Goal: Task Accomplishment & Management: Manage account settings

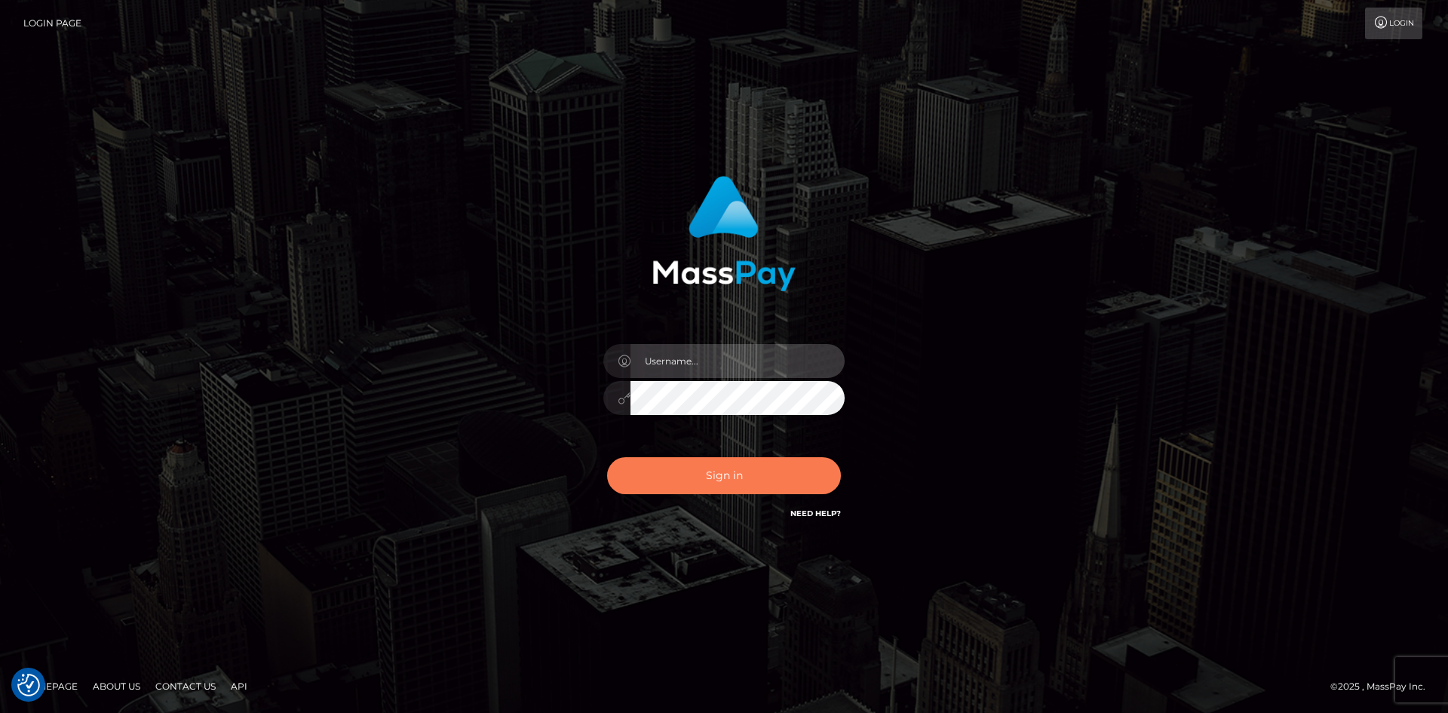
type input "tinan"
click at [731, 483] on button "Sign in" at bounding box center [724, 475] width 234 height 37
type input "tinan"
click at [770, 466] on button "Sign in" at bounding box center [724, 475] width 234 height 37
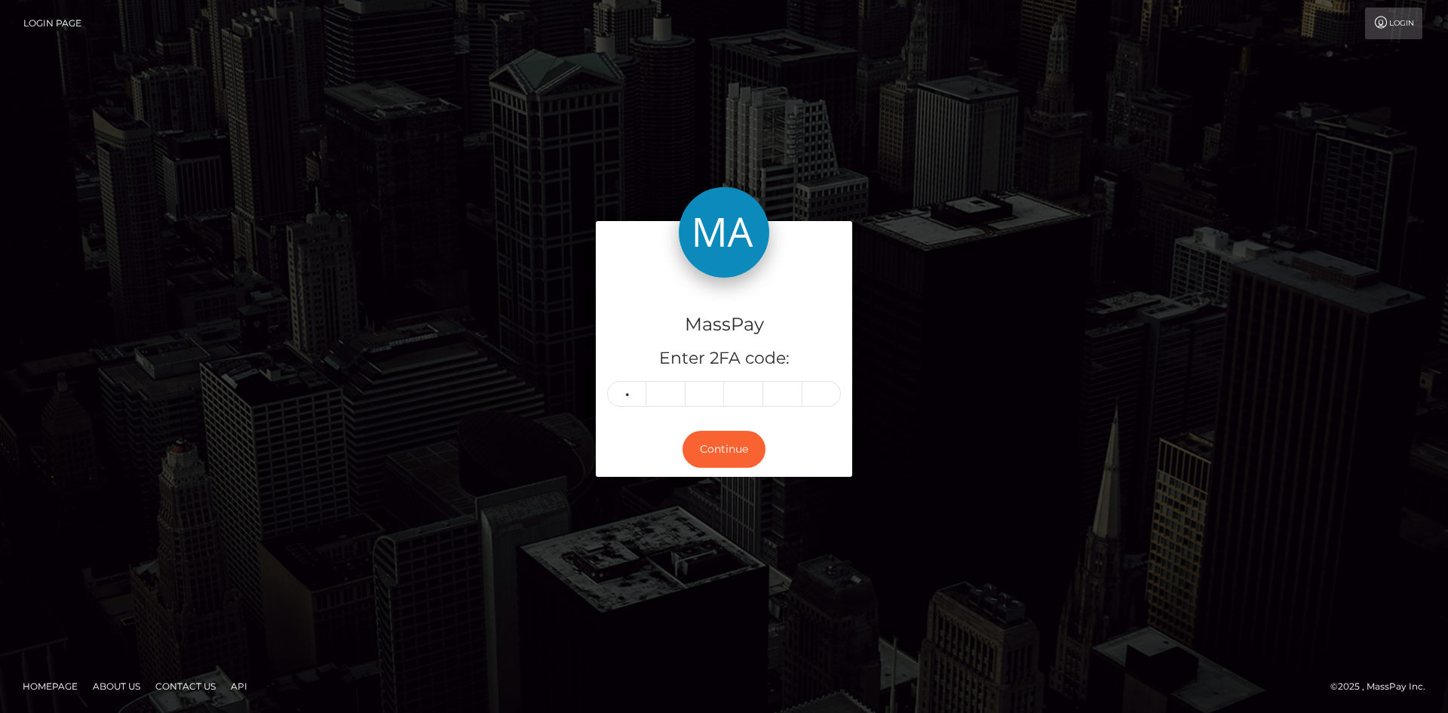
type input "7"
type input "0"
type input "5"
type input "4"
type input "2"
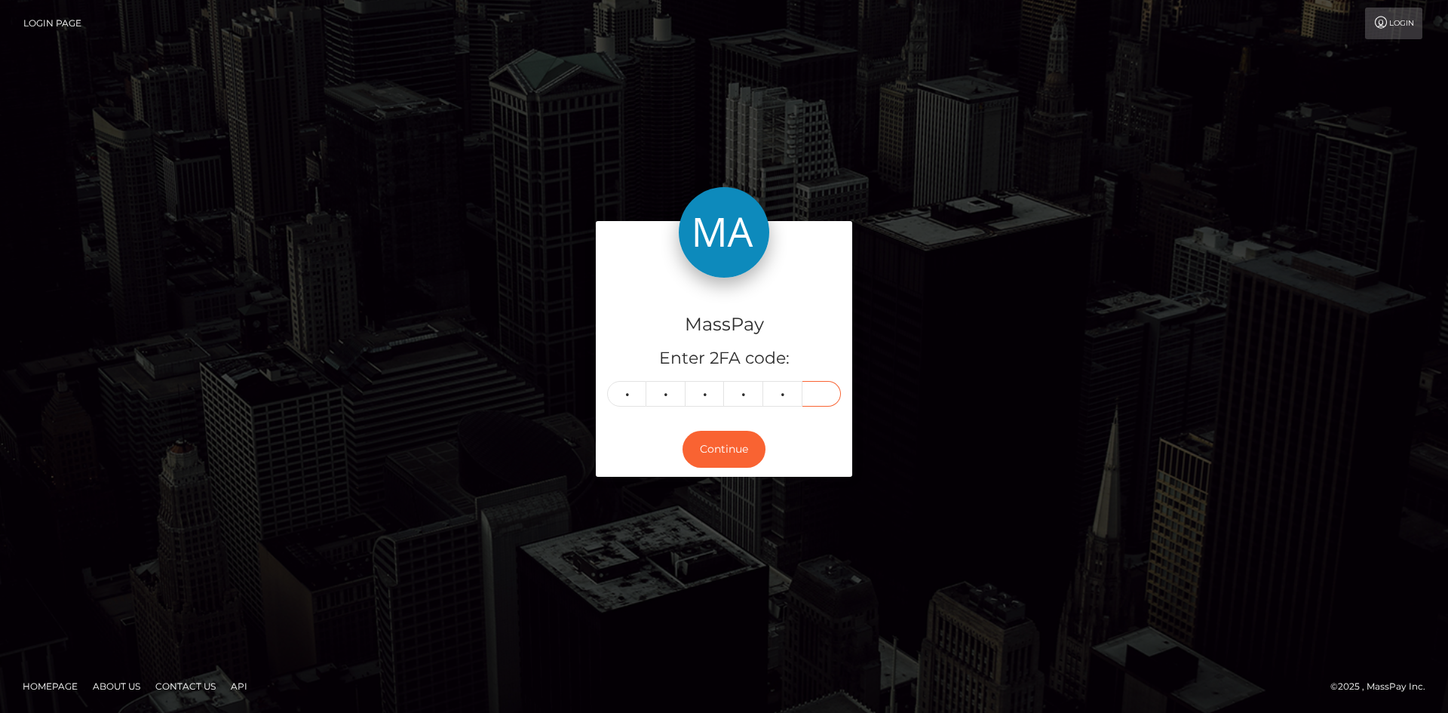
type input "4"
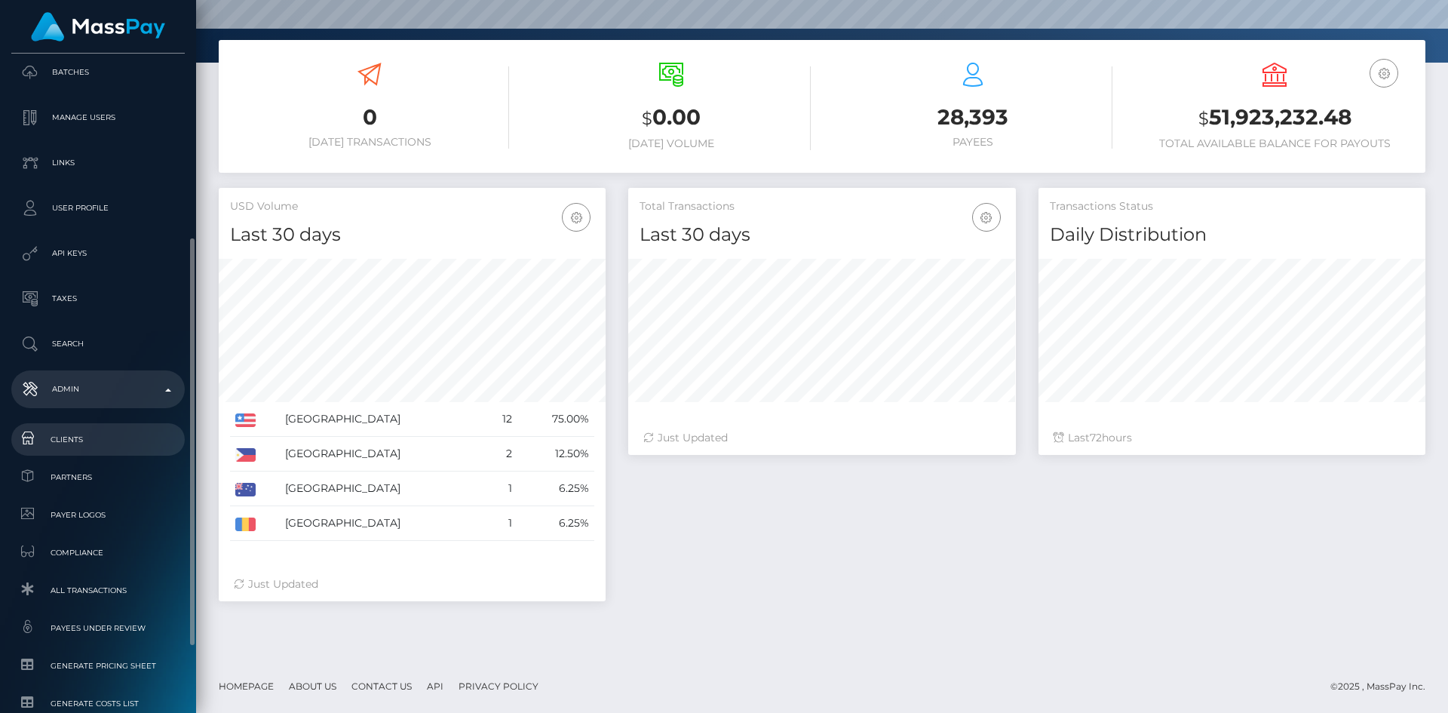
click at [87, 434] on span "Clients" at bounding box center [97, 439] width 161 height 17
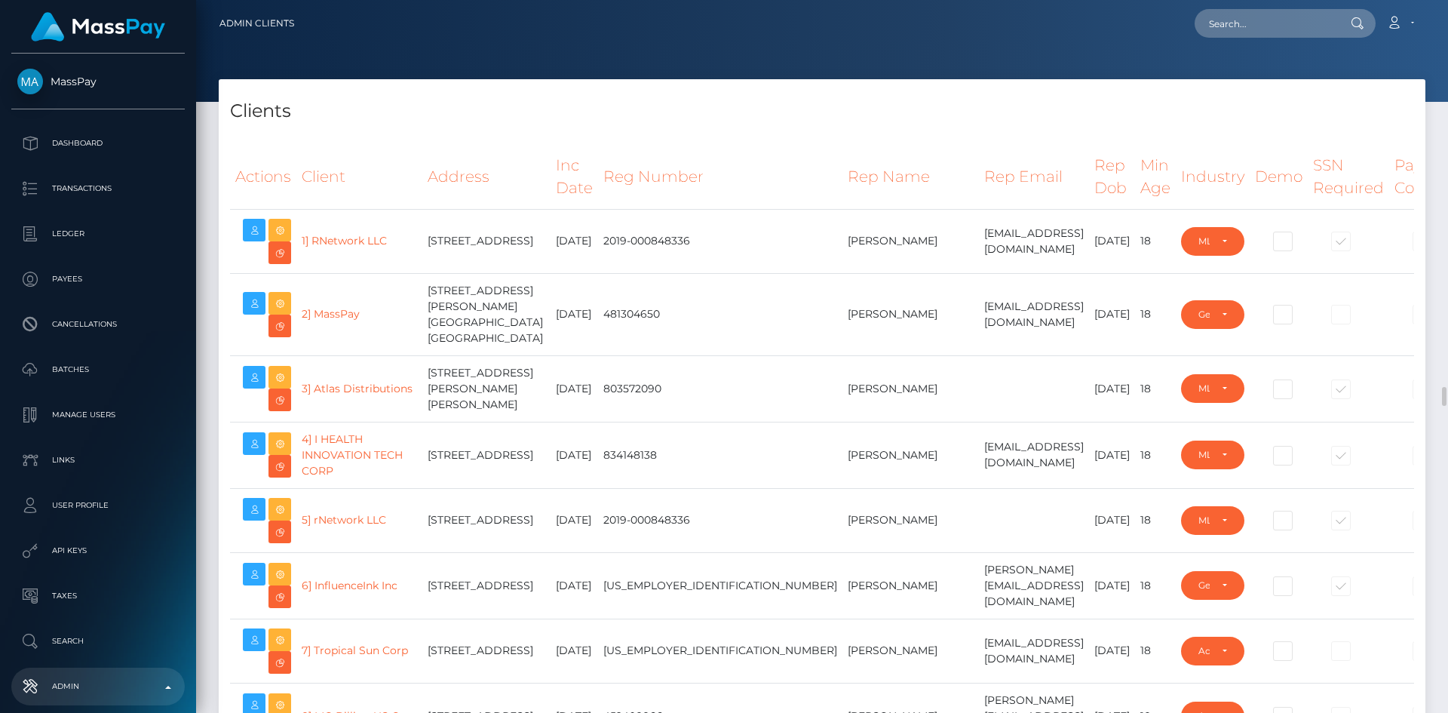
select select "223"
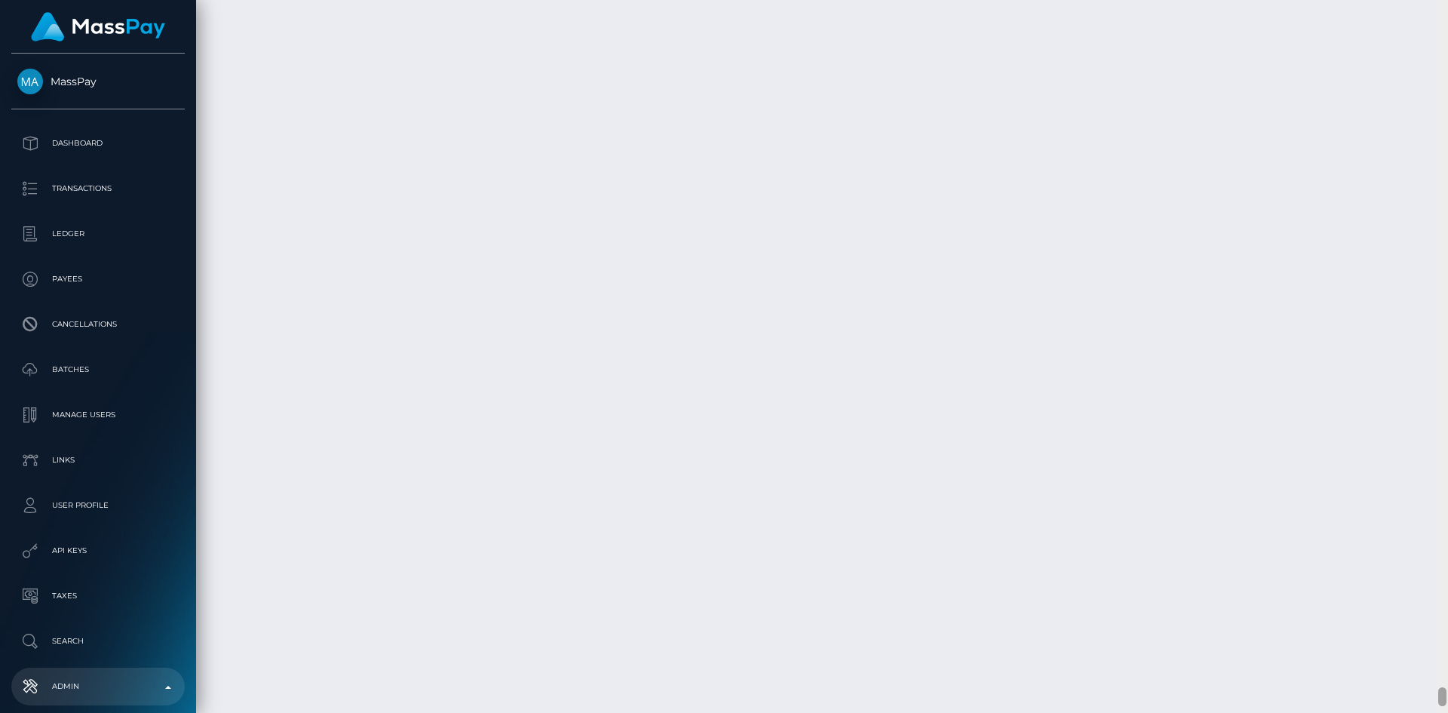
scroll to position [25791, 0]
drag, startPoint x: 1441, startPoint y: 22, endPoint x: 1418, endPoint y: 746, distance: 724.3
click at [1418, 712] on html "MassPay Dashboard Transactions Ledger Payees Cancellations Links" at bounding box center [724, 356] width 1448 height 713
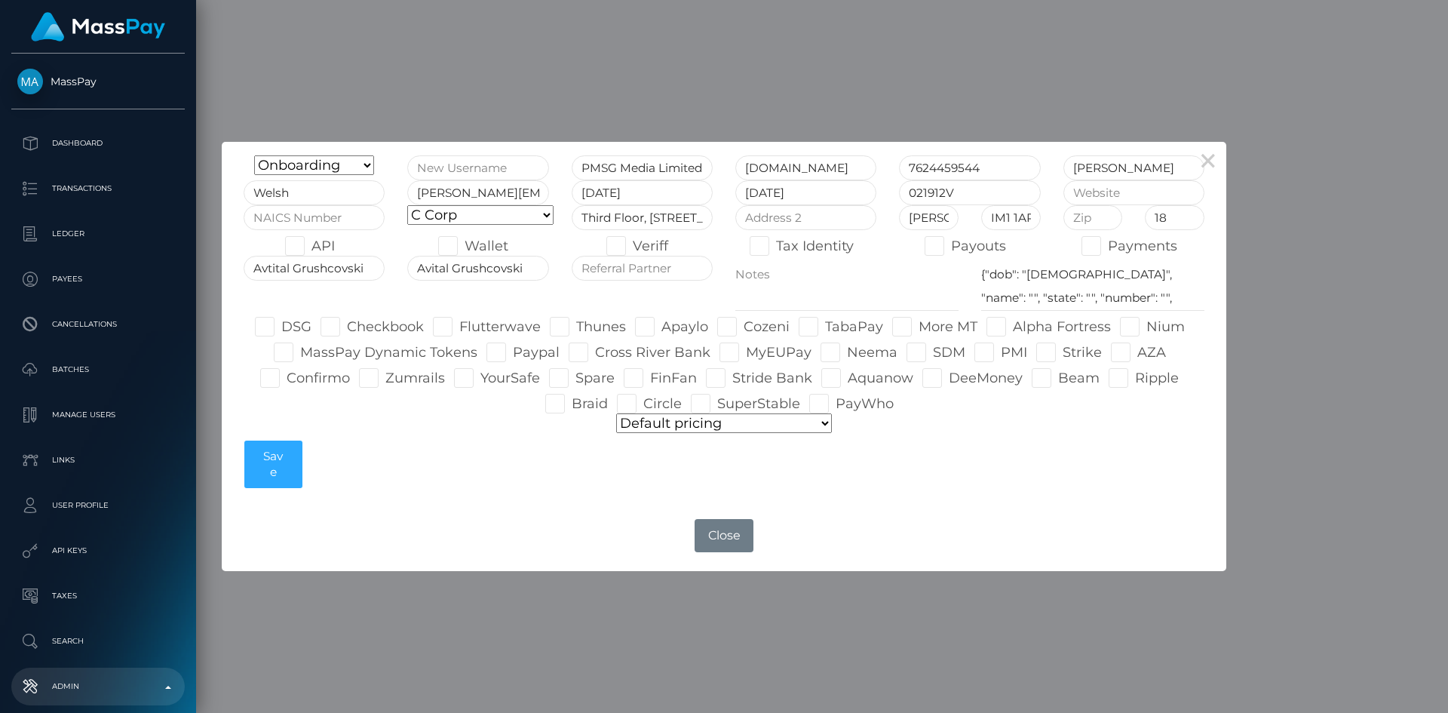
click at [819, 424] on select "Default pricing Zero Fees WowVegas Whop VSMedia Promotion Unlockt.json Tilia Th…" at bounding box center [724, 423] width 216 height 20
select select "pricing configurations/pricing config b2spin mcluck"
click at [617, 413] on select "Default pricing Zero Fees WowVegas Whop VSMedia Promotion Unlockt.json Tilia Th…" at bounding box center [724, 423] width 216 height 20
click at [274, 480] on button "Save" at bounding box center [273, 464] width 58 height 48
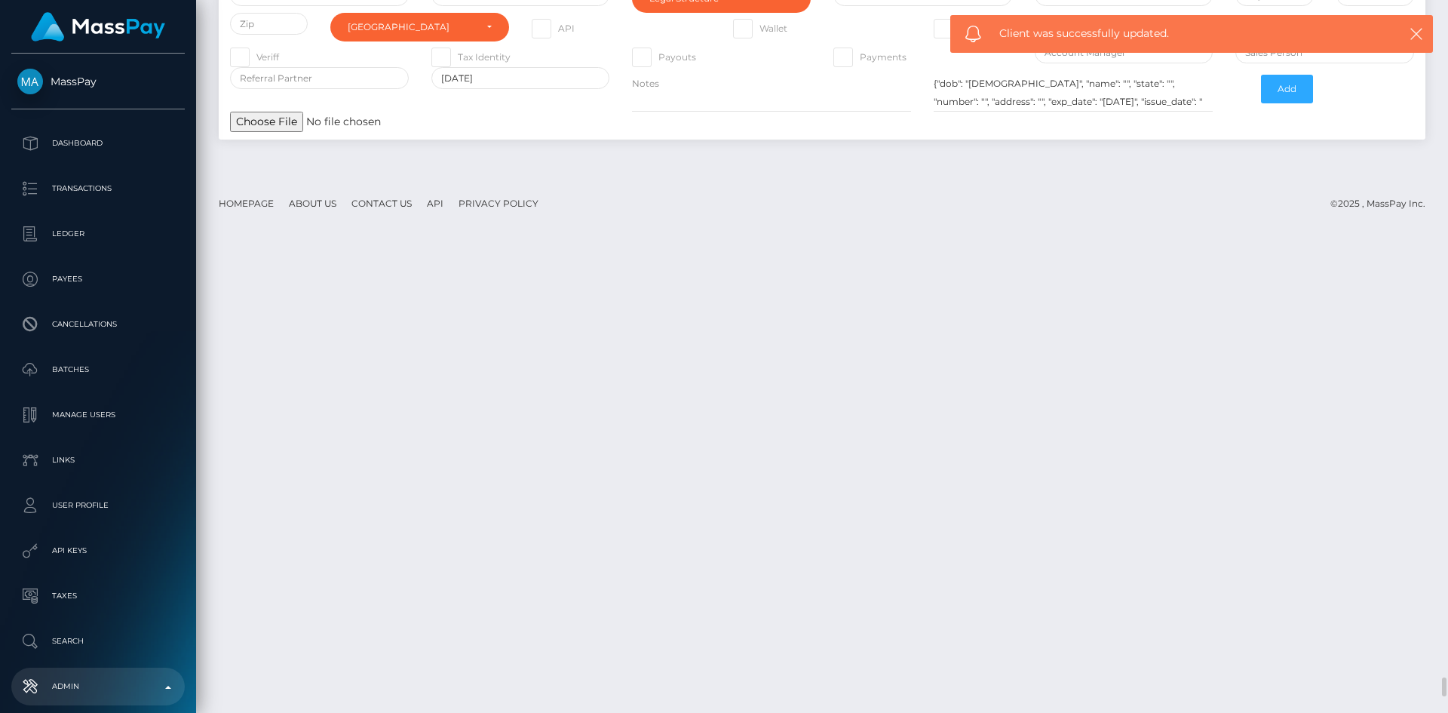
scroll to position [25112, 0]
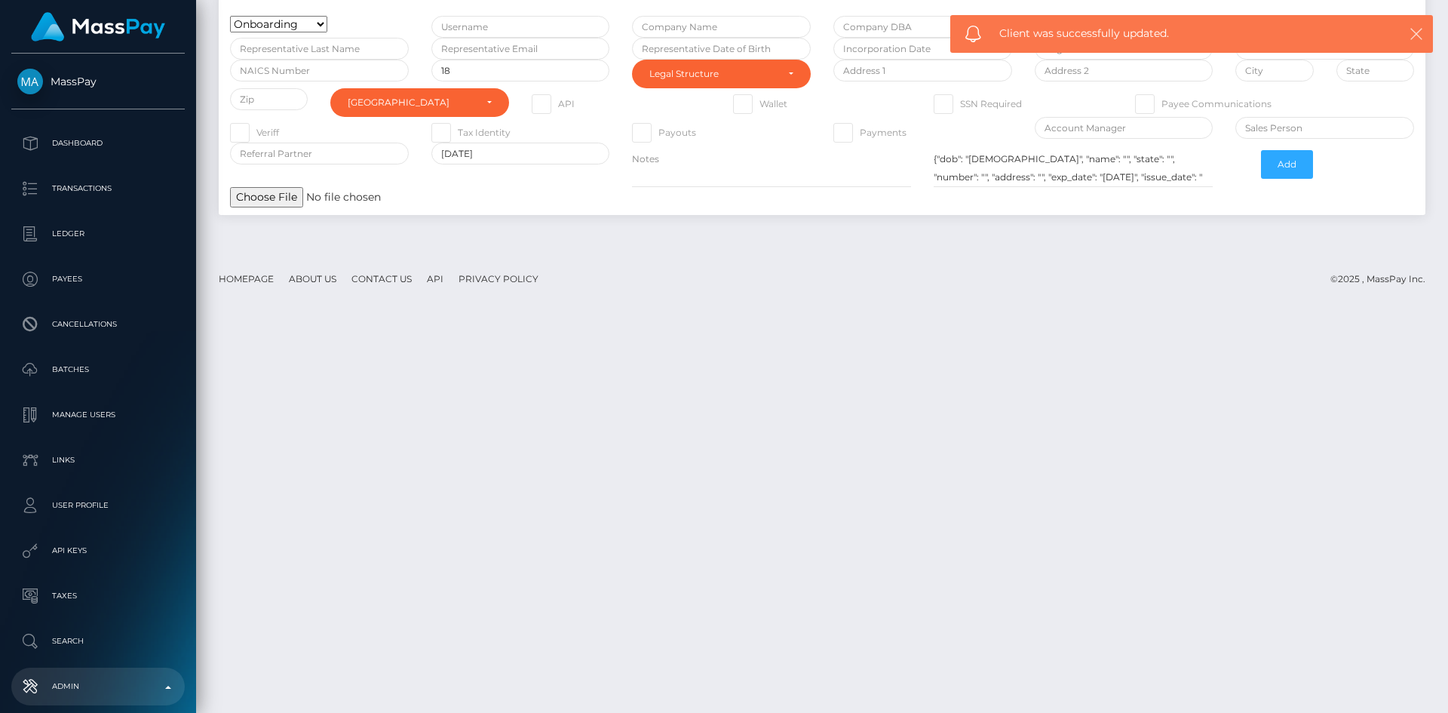
click at [1418, 32] on icon "button" at bounding box center [1416, 33] width 15 height 15
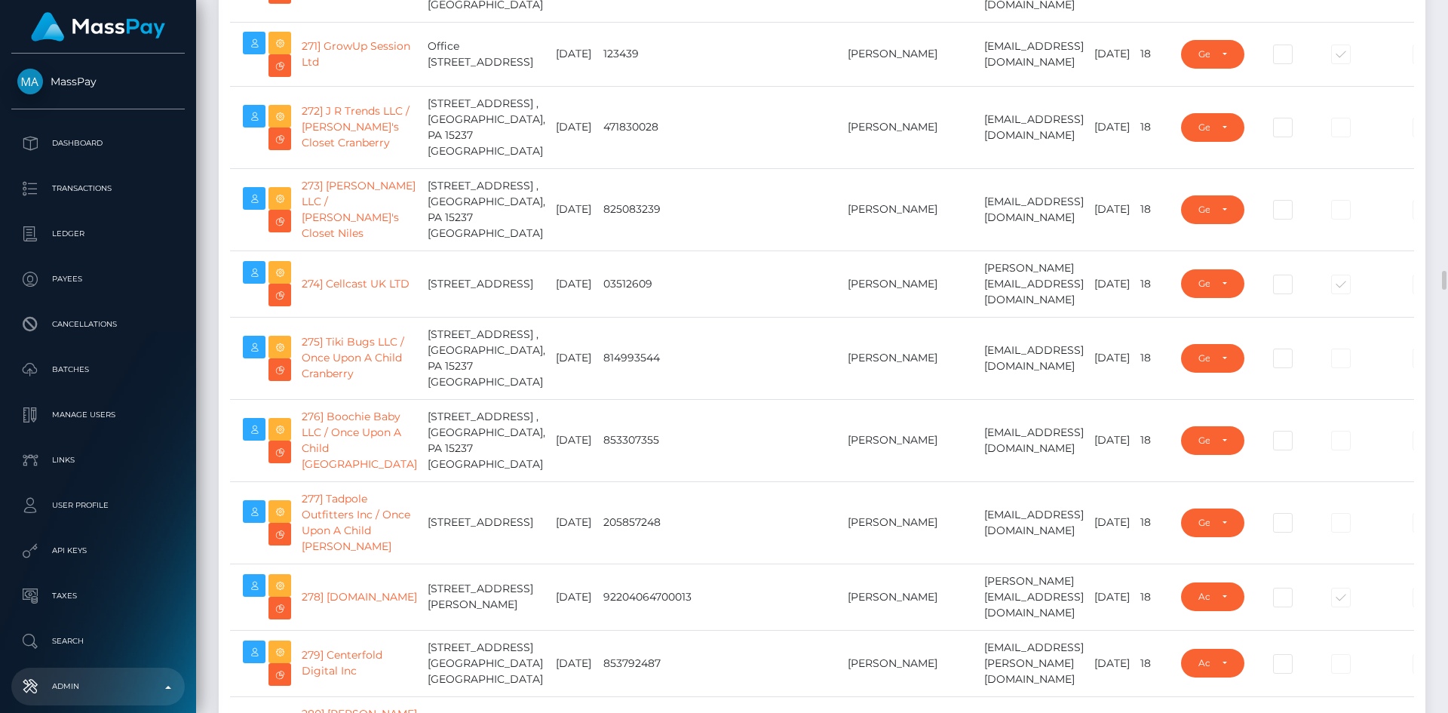
scroll to position [18476, 0]
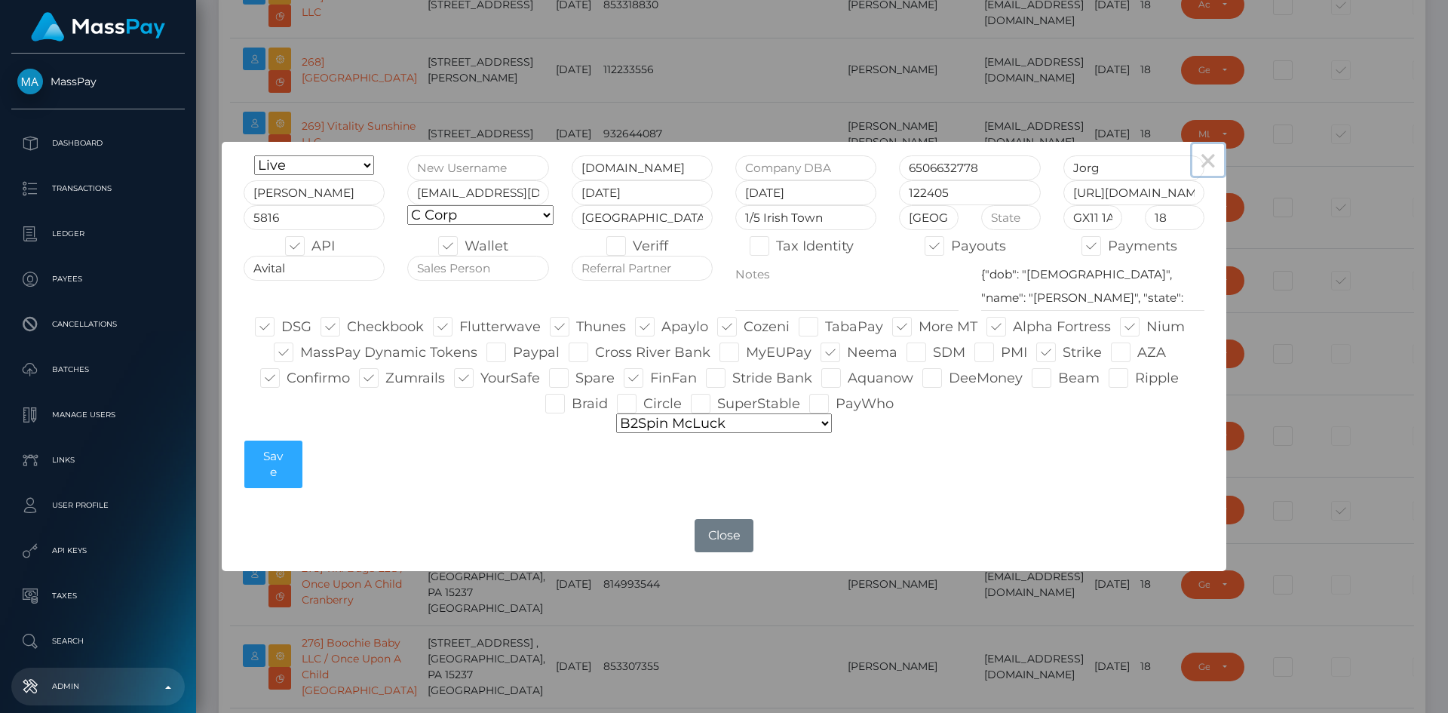
click at [1208, 164] on button "×" at bounding box center [1208, 160] width 36 height 36
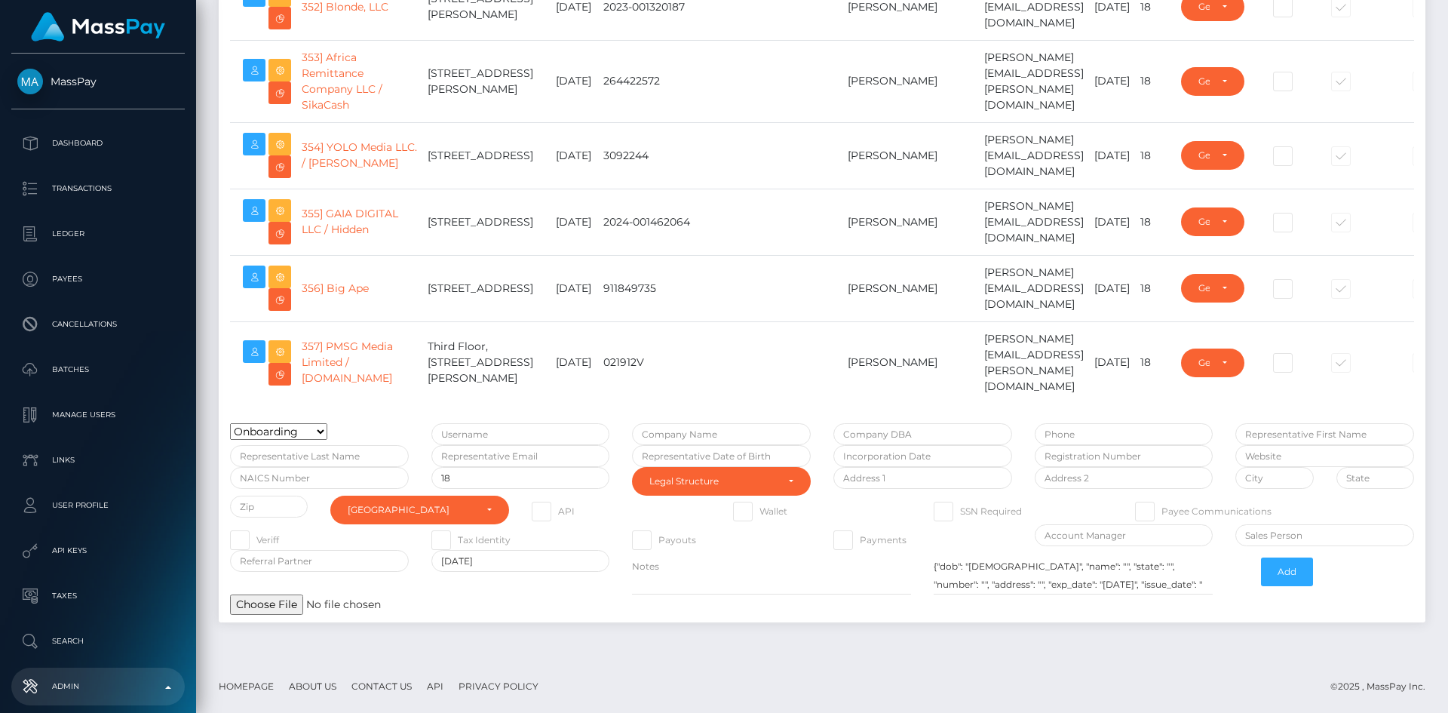
scroll to position [25791, 0]
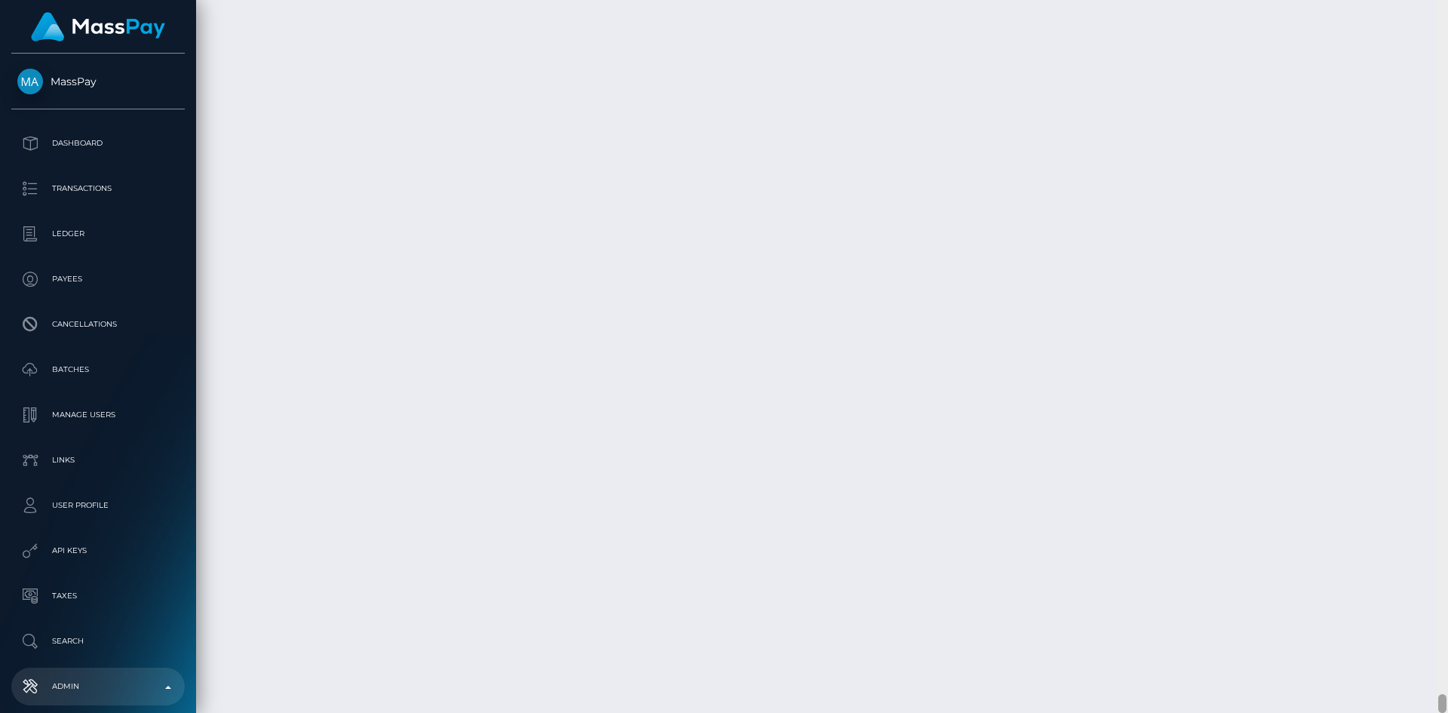
drag, startPoint x: 1440, startPoint y: 538, endPoint x: 1421, endPoint y: 748, distance: 211.2
click at [1421, 712] on html "MassPay Dashboard Transactions Ledger Payees Cancellations Links" at bounding box center [724, 356] width 1448 height 713
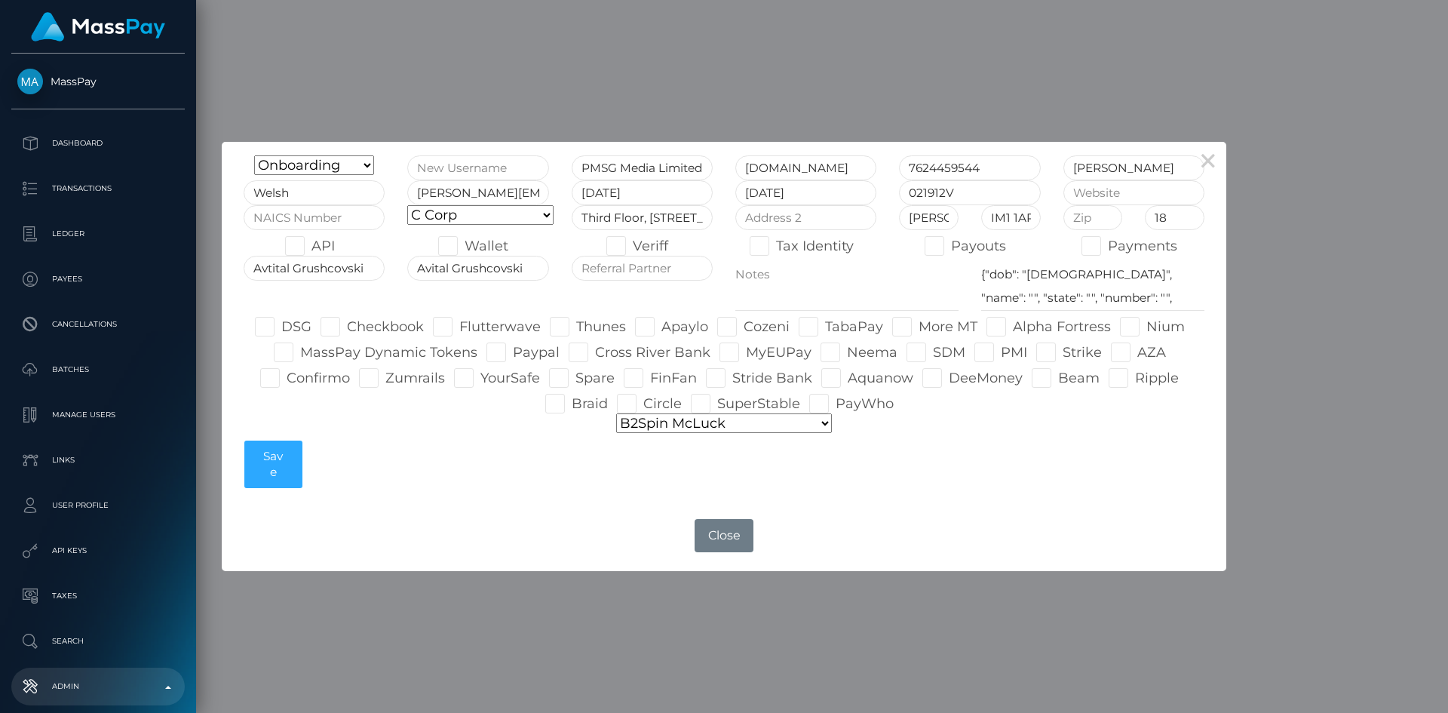
click at [281, 322] on span at bounding box center [281, 326] width 0 height 17
click at [281, 322] on input "DSG" at bounding box center [286, 322] width 10 height 10
checkbox input "true"
click at [347, 327] on span at bounding box center [347, 326] width 0 height 17
click at [347, 327] on input "Checkbook" at bounding box center [352, 322] width 10 height 10
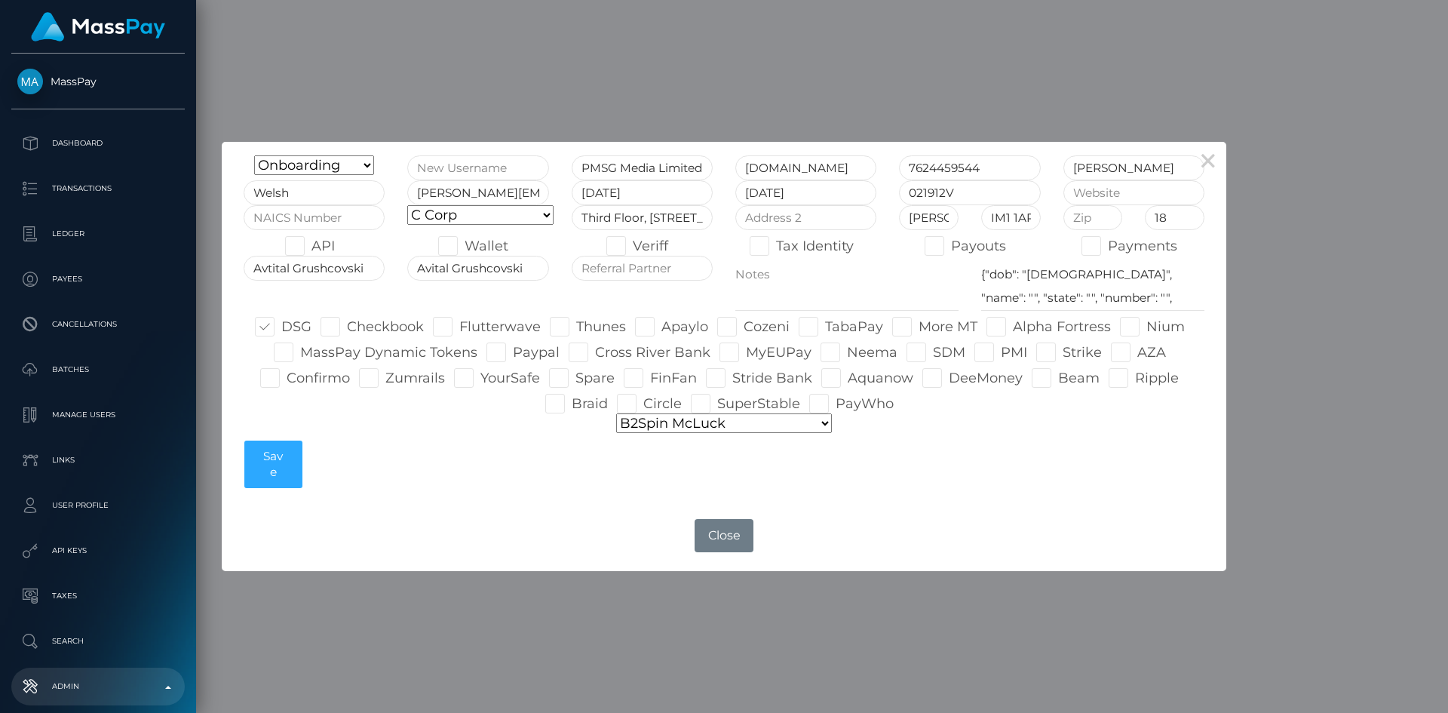
checkbox input "true"
click at [300, 351] on span at bounding box center [300, 352] width 0 height 17
click at [300, 351] on input "MassPay Dynamic Tokens" at bounding box center [305, 347] width 10 height 10
checkbox input "true"
click at [287, 379] on span at bounding box center [287, 377] width 0 height 17
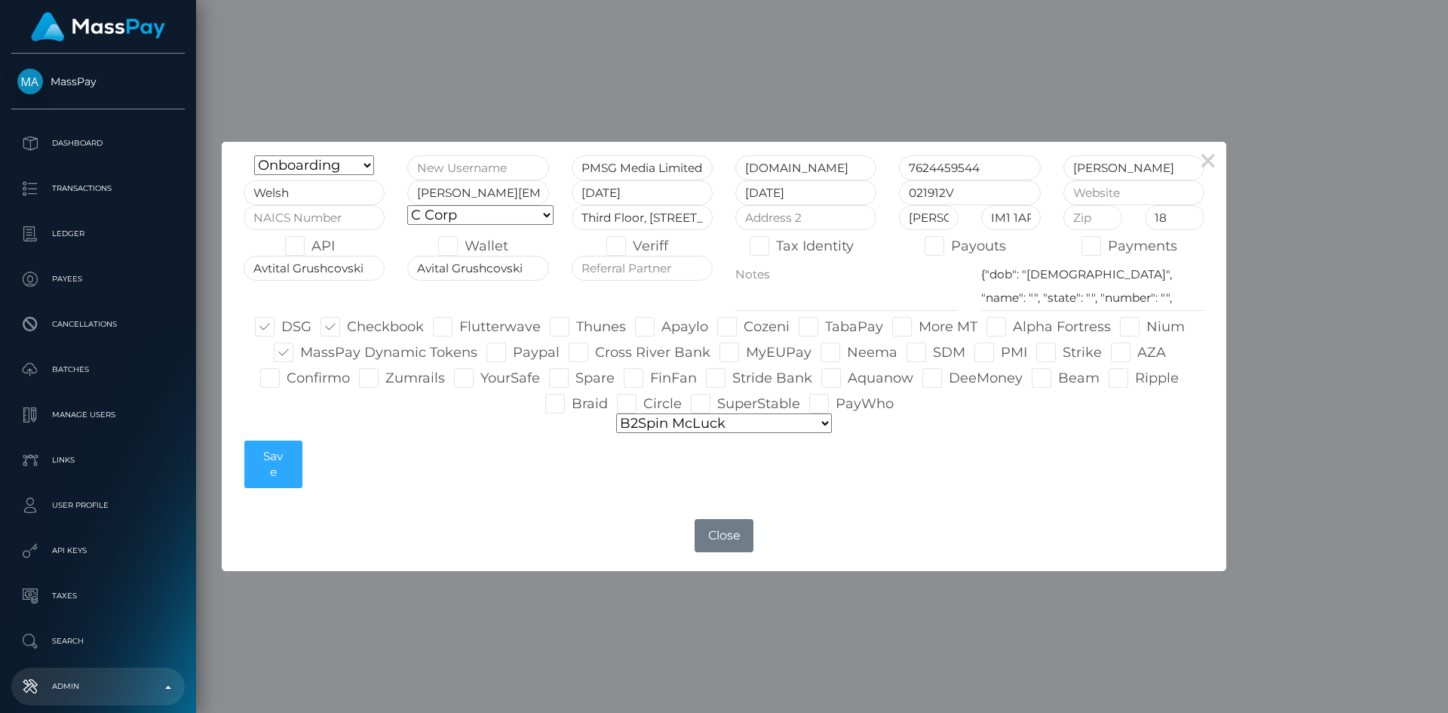
click at [287, 378] on input "Confirmo" at bounding box center [292, 373] width 10 height 10
checkbox input "true"
click at [385, 380] on span at bounding box center [385, 377] width 0 height 17
click at [385, 378] on input "Zumrails" at bounding box center [390, 373] width 10 height 10
checkbox input "true"
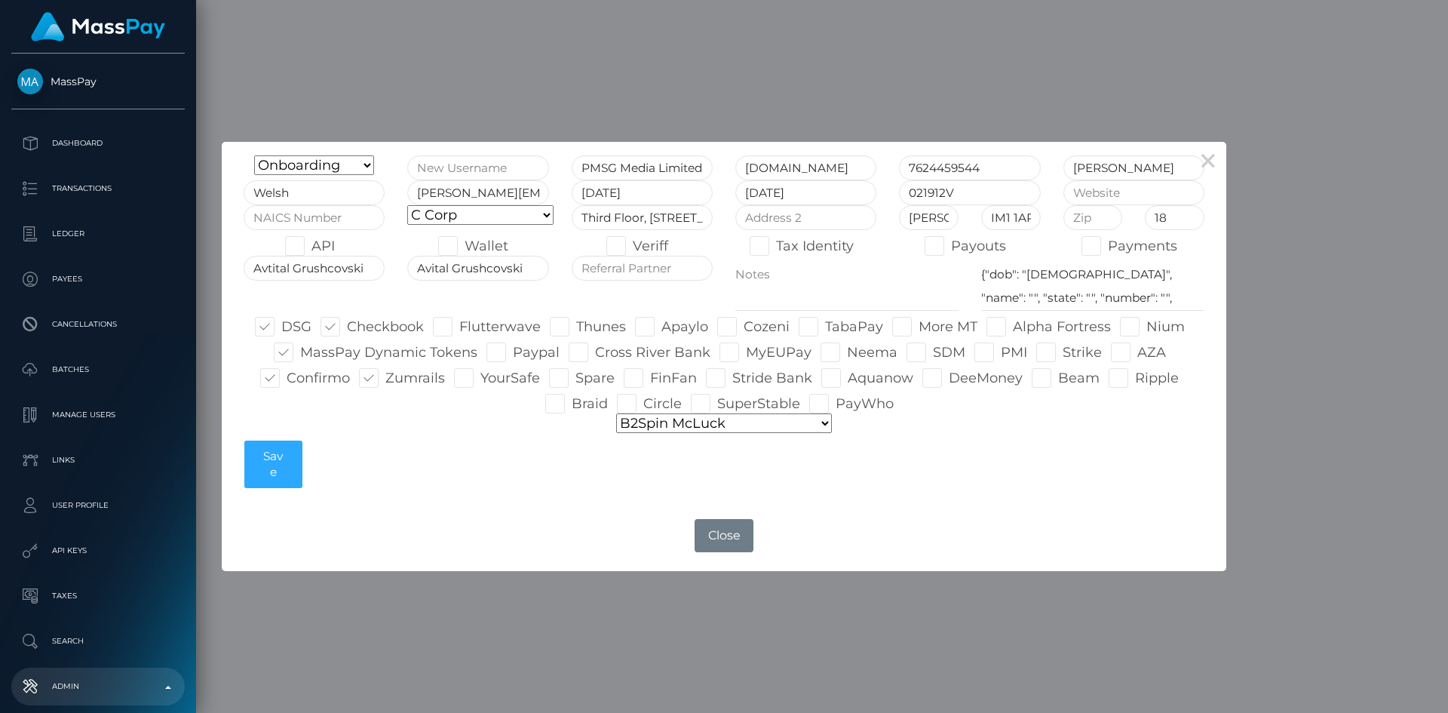
click at [480, 379] on span at bounding box center [480, 377] width 0 height 17
click at [480, 378] on input "YourSafe" at bounding box center [485, 373] width 10 height 10
checkbox input "true"
click at [431, 327] on div "DSG Checkbook Flutterwave Thunes Apaylo Cozeni" at bounding box center [723, 362] width 983 height 103
click at [459, 327] on span at bounding box center [459, 326] width 0 height 17
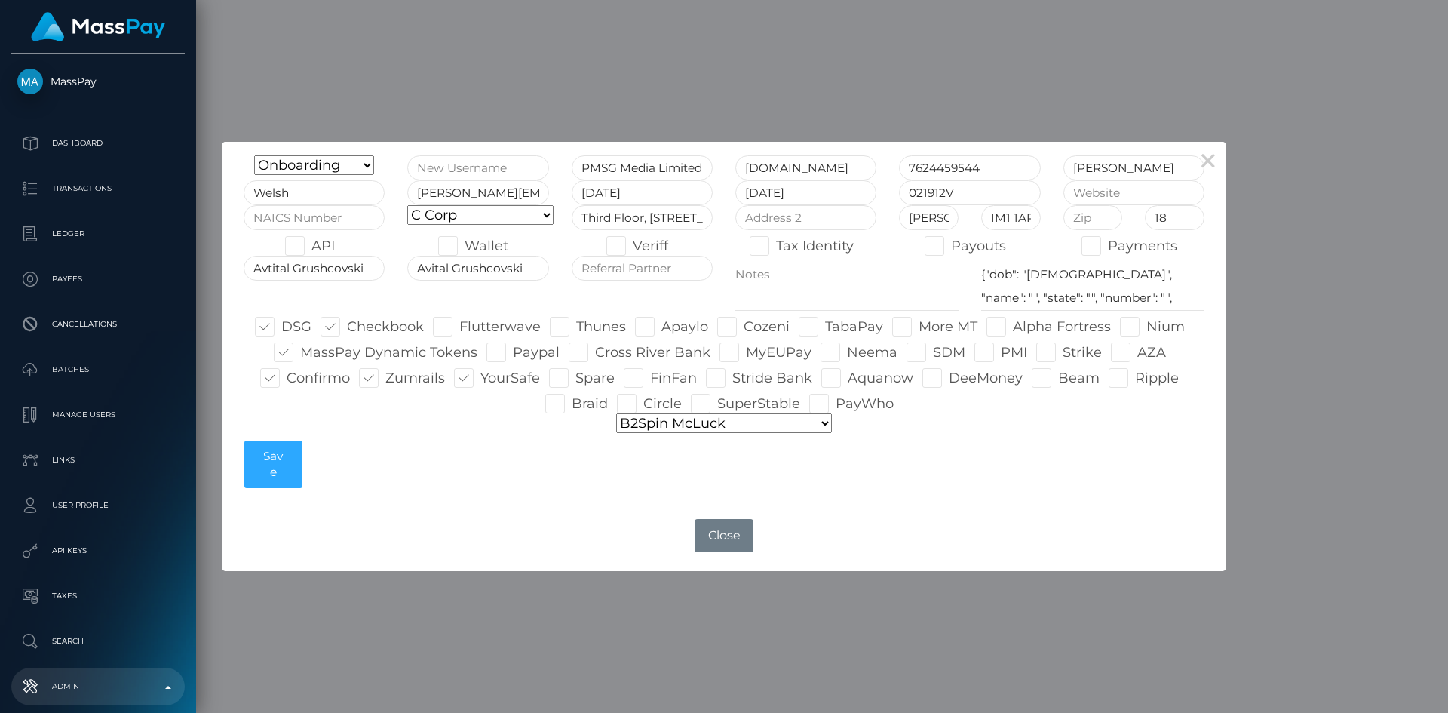
click at [459, 327] on input "Flutterwave" at bounding box center [464, 322] width 10 height 10
checkbox input "true"
click at [576, 323] on span at bounding box center [576, 326] width 0 height 17
click at [576, 323] on input "Thunes" at bounding box center [581, 322] width 10 height 10
checkbox input "true"
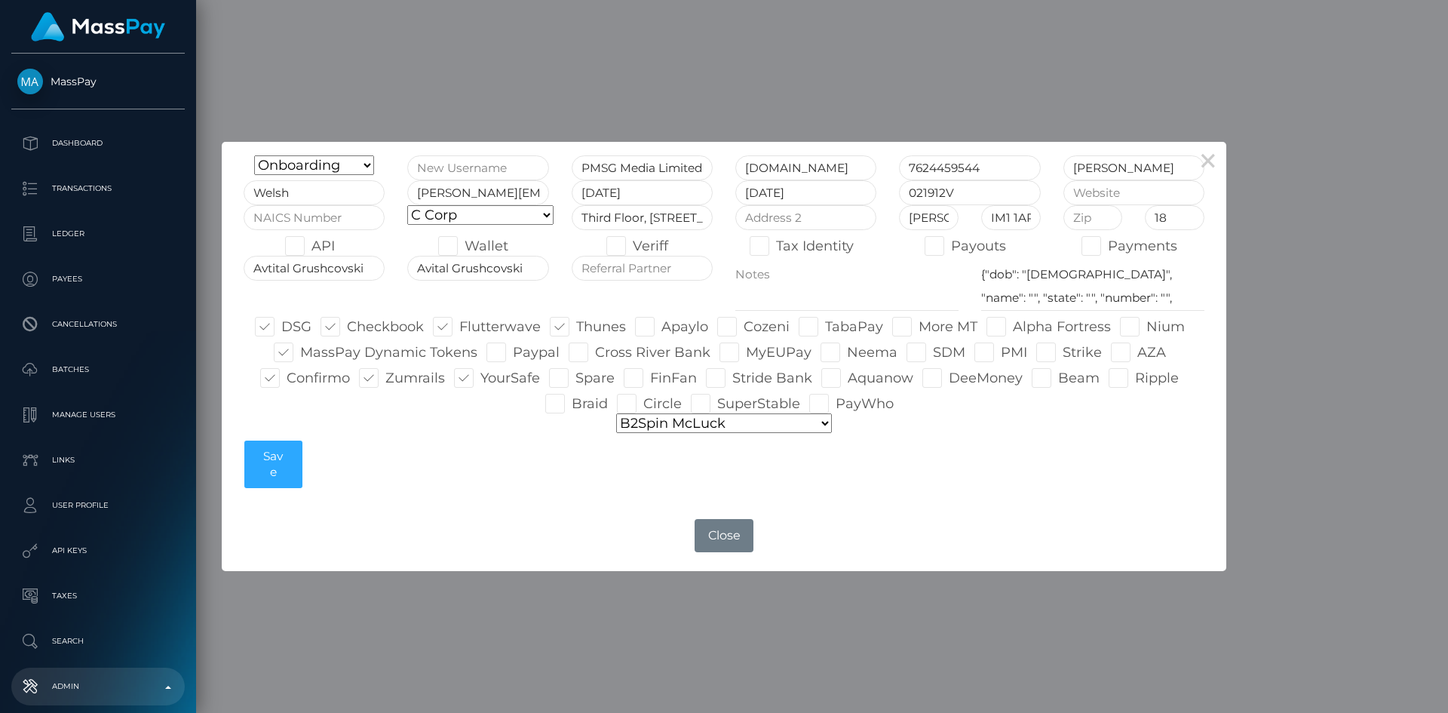
click at [661, 329] on span at bounding box center [661, 326] width 0 height 17
click at [661, 327] on input "Apaylo" at bounding box center [666, 322] width 10 height 10
checkbox input "true"
click at [744, 325] on span at bounding box center [744, 326] width 0 height 17
click at [744, 325] on input "Cozeni" at bounding box center [749, 322] width 10 height 10
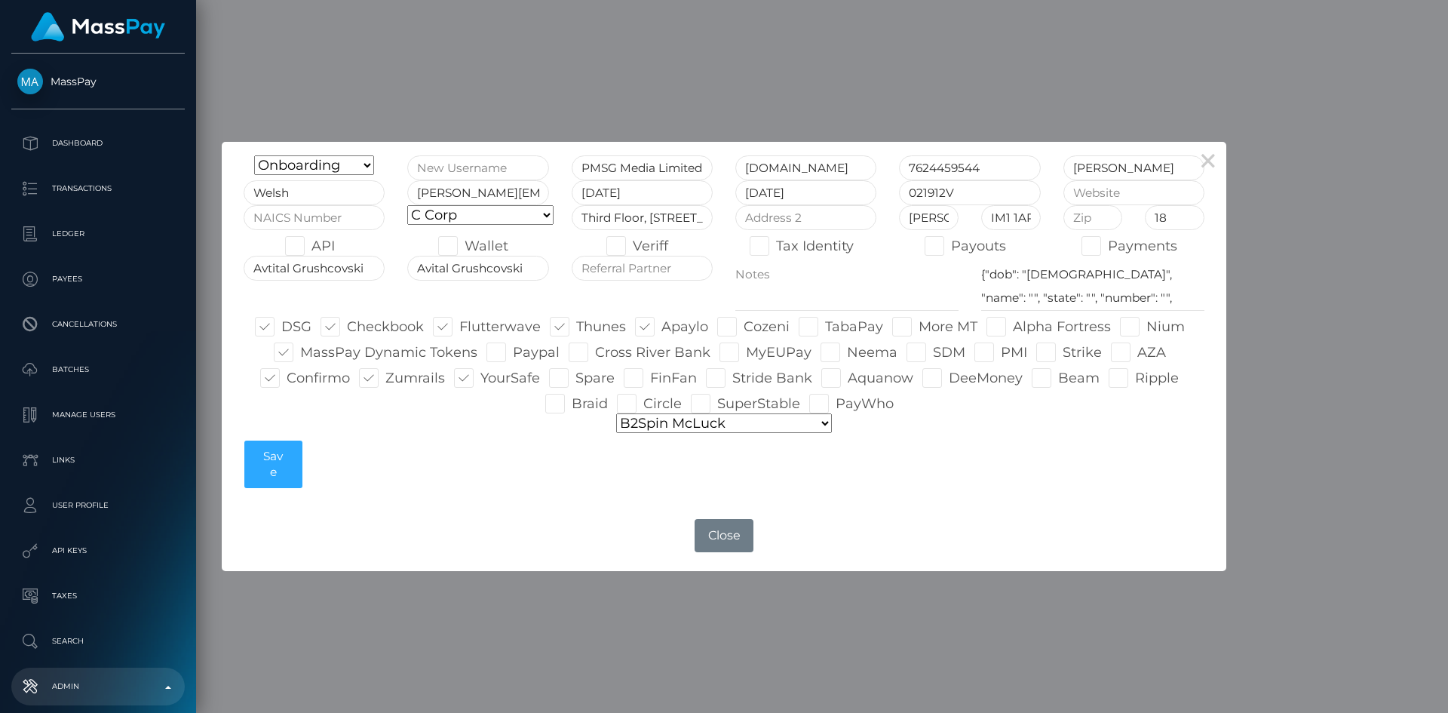
checkbox input "true"
click at [918, 330] on span at bounding box center [918, 326] width 0 height 17
click at [918, 327] on input "More MT" at bounding box center [923, 322] width 10 height 10
checkbox input "true"
click at [1013, 324] on span at bounding box center [1013, 326] width 0 height 17
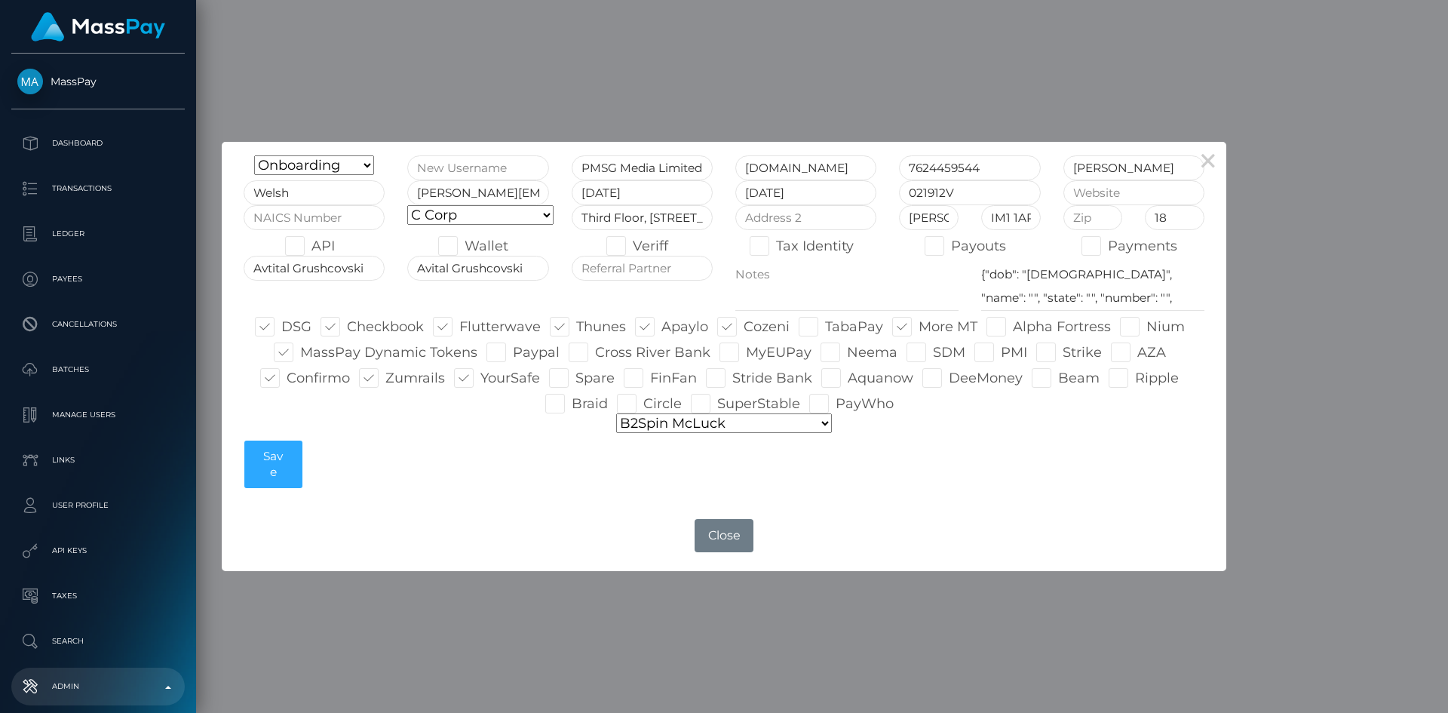
click at [1013, 324] on input "Alpha Fortress" at bounding box center [1018, 322] width 10 height 10
checkbox input "true"
click at [1146, 329] on span at bounding box center [1146, 326] width 0 height 17
click at [1146, 327] on input "Nium" at bounding box center [1151, 322] width 10 height 10
checkbox input "true"
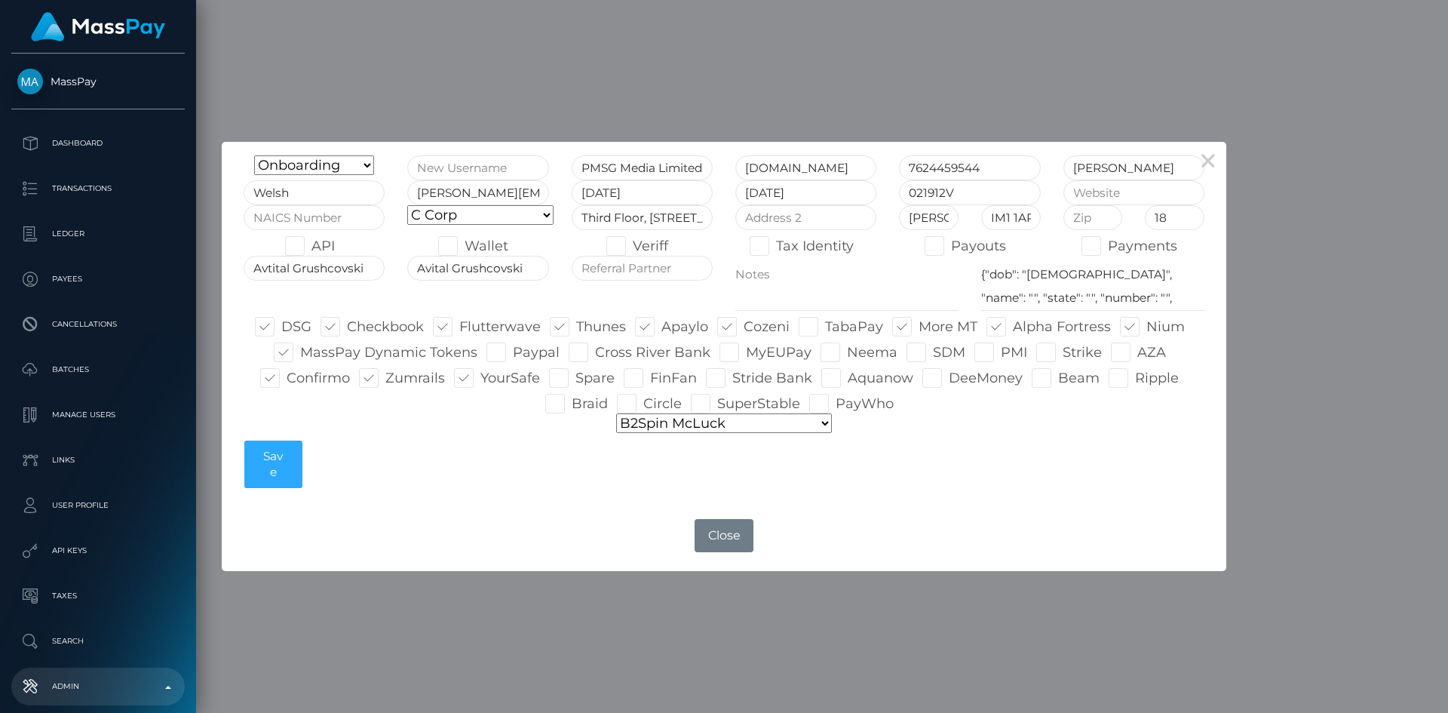
click at [650, 373] on span at bounding box center [650, 377] width 0 height 17
click at [650, 373] on input "FinFan" at bounding box center [655, 373] width 10 height 10
checkbox input "true"
click at [1062, 352] on span at bounding box center [1062, 352] width 0 height 17
click at [1062, 352] on input "Strike" at bounding box center [1067, 347] width 10 height 10
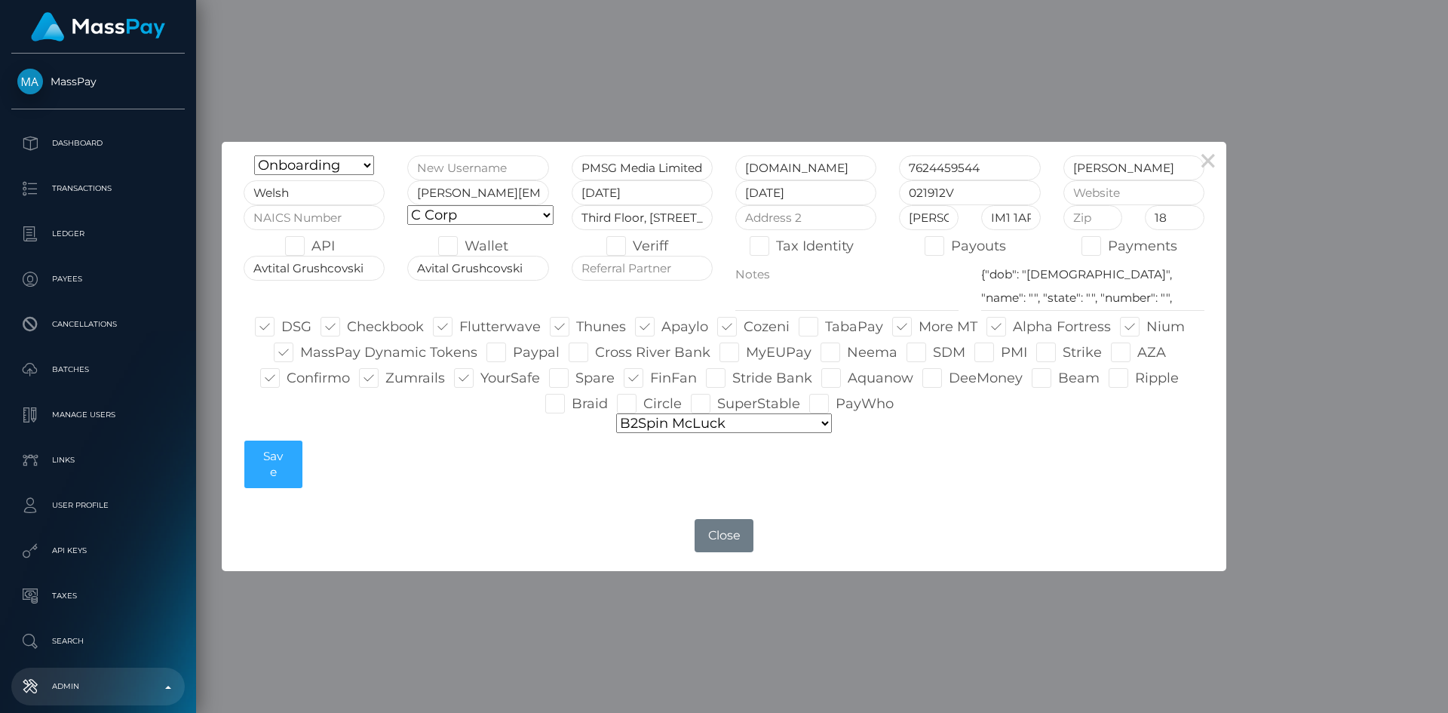
checkbox input "true"
click at [847, 348] on span at bounding box center [847, 352] width 0 height 17
click at [847, 348] on input "Neema" at bounding box center [852, 347] width 10 height 10
checkbox input "true"
click at [265, 449] on button "Save" at bounding box center [273, 464] width 58 height 48
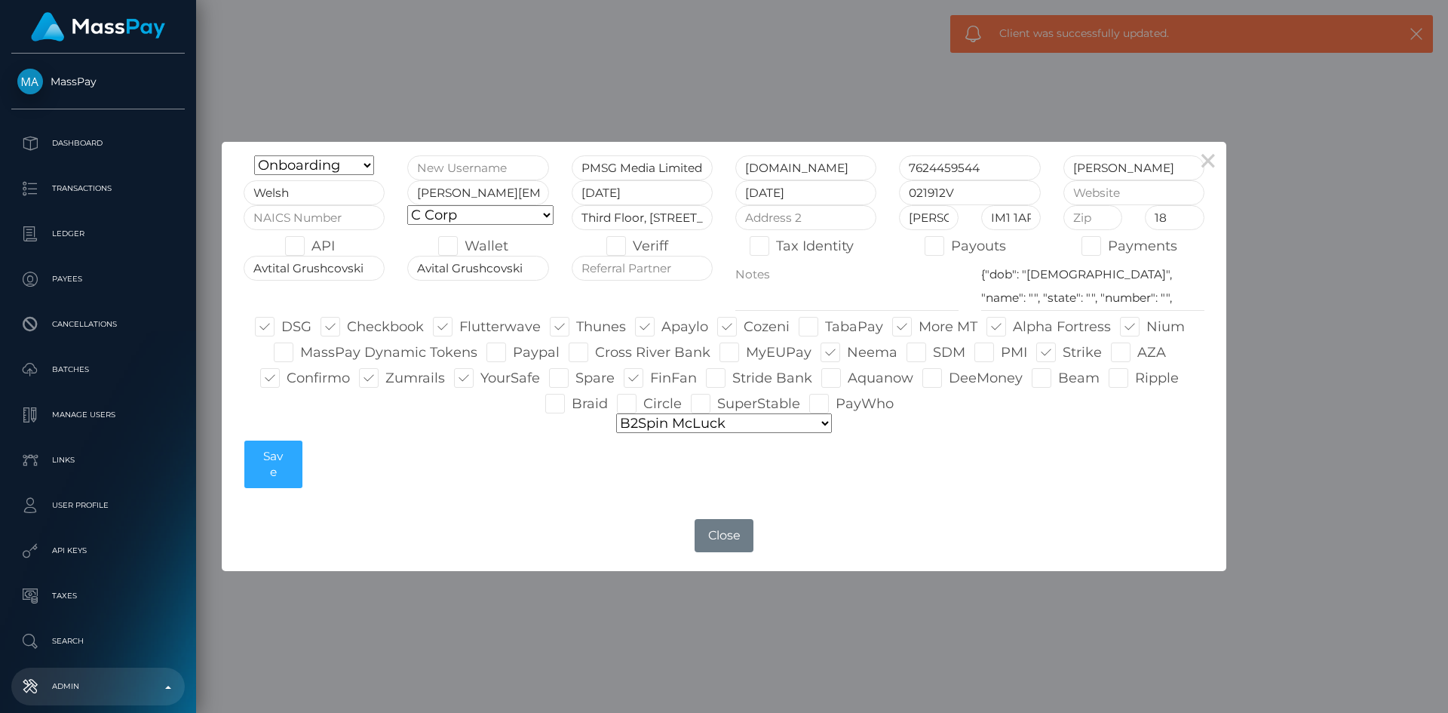
click at [311, 243] on span at bounding box center [311, 246] width 0 height 17
click at [311, 243] on input "API" at bounding box center [316, 241] width 10 height 10
checkbox input "true"
click at [951, 246] on span at bounding box center [951, 246] width 0 height 17
click at [951, 246] on input "Payouts" at bounding box center [956, 241] width 10 height 10
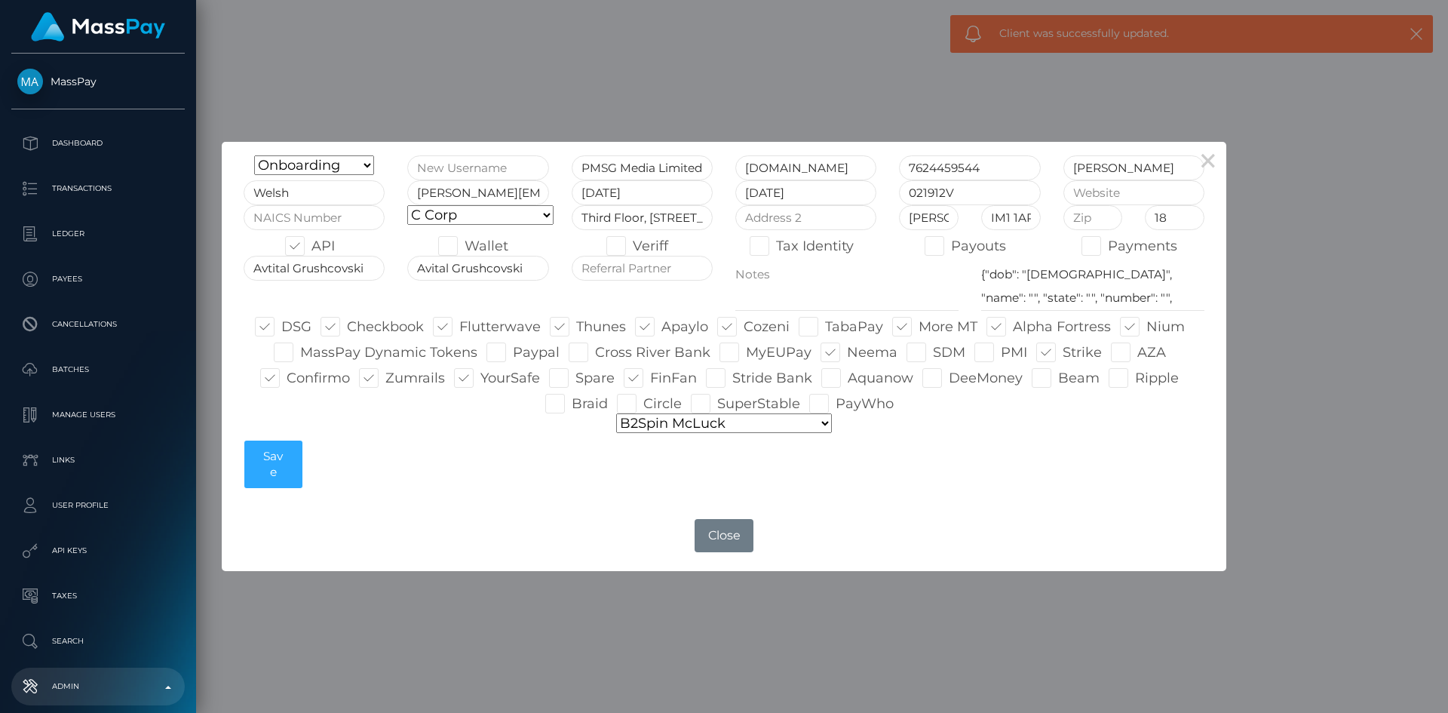
checkbox input "true"
click at [273, 475] on button "Save" at bounding box center [273, 464] width 58 height 48
